Goal: Find specific page/section: Find specific page/section

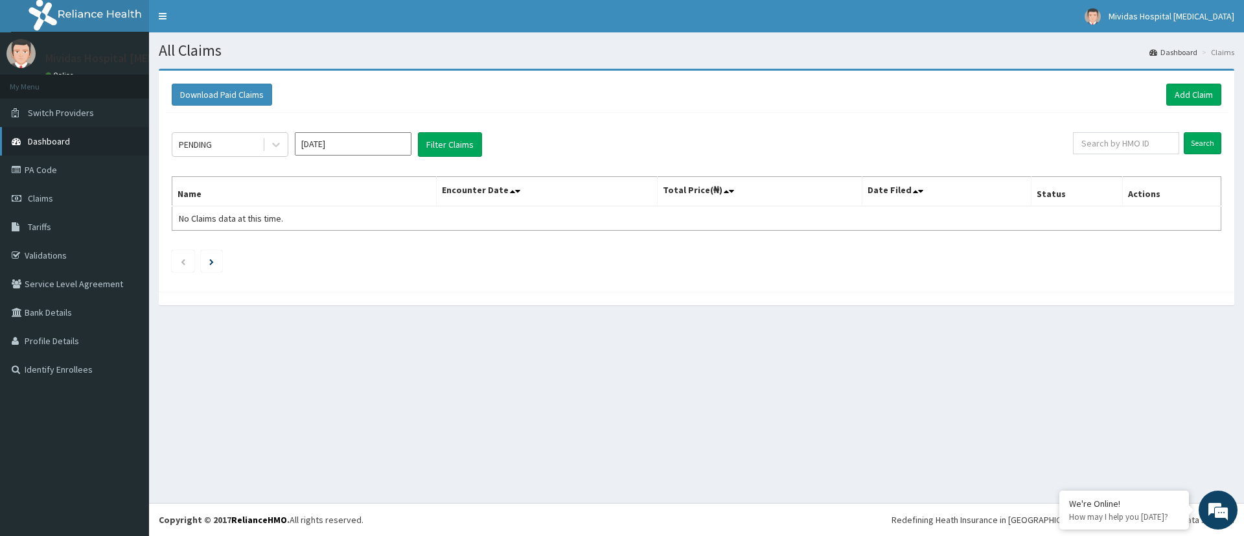
click at [51, 139] on span "Dashboard" at bounding box center [49, 141] width 42 height 12
click at [38, 165] on link "PA Code" at bounding box center [74, 169] width 149 height 29
